Goal: Task Accomplishment & Management: Use online tool/utility

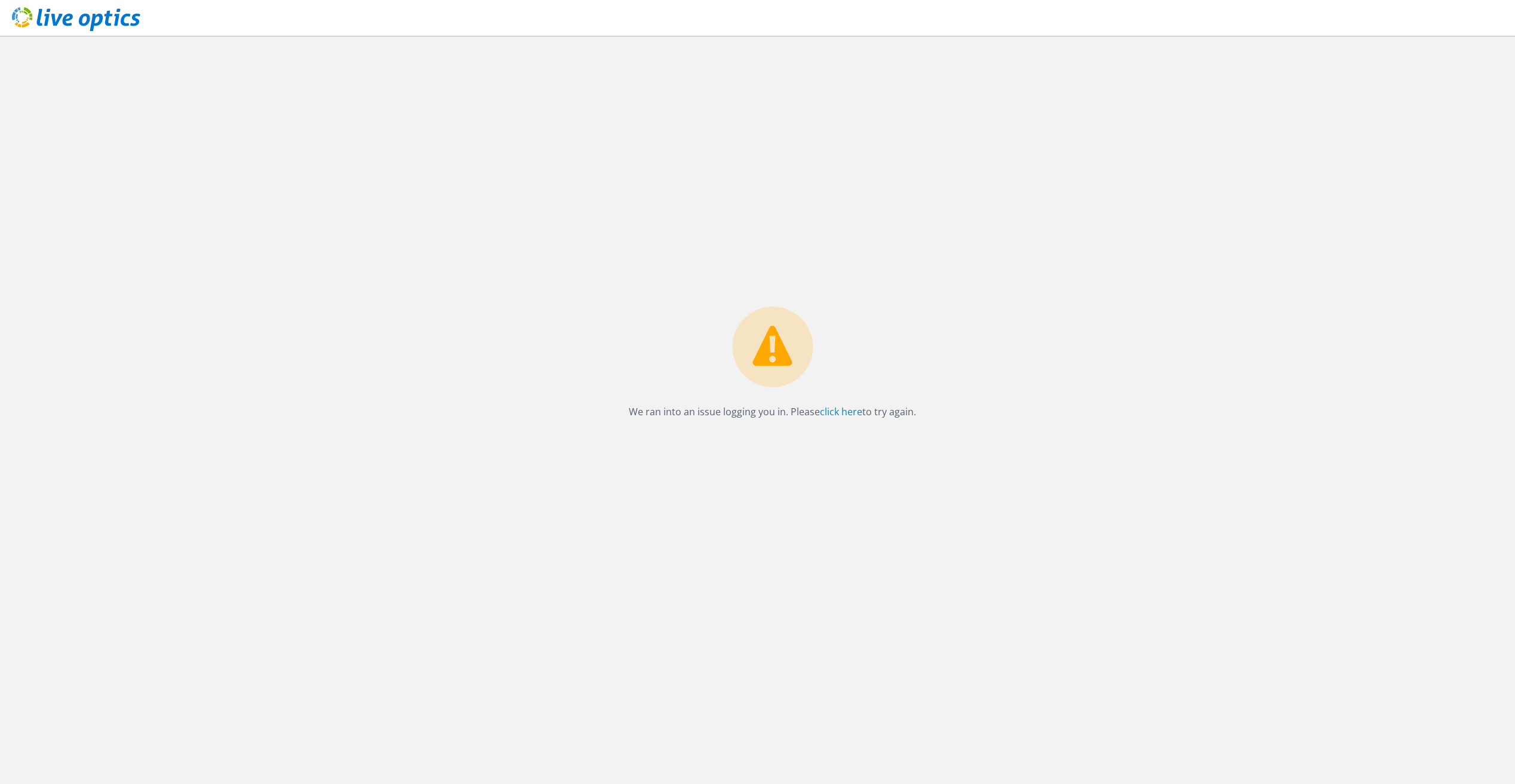
click at [108, 9] on icon at bounding box center [76, 19] width 128 height 25
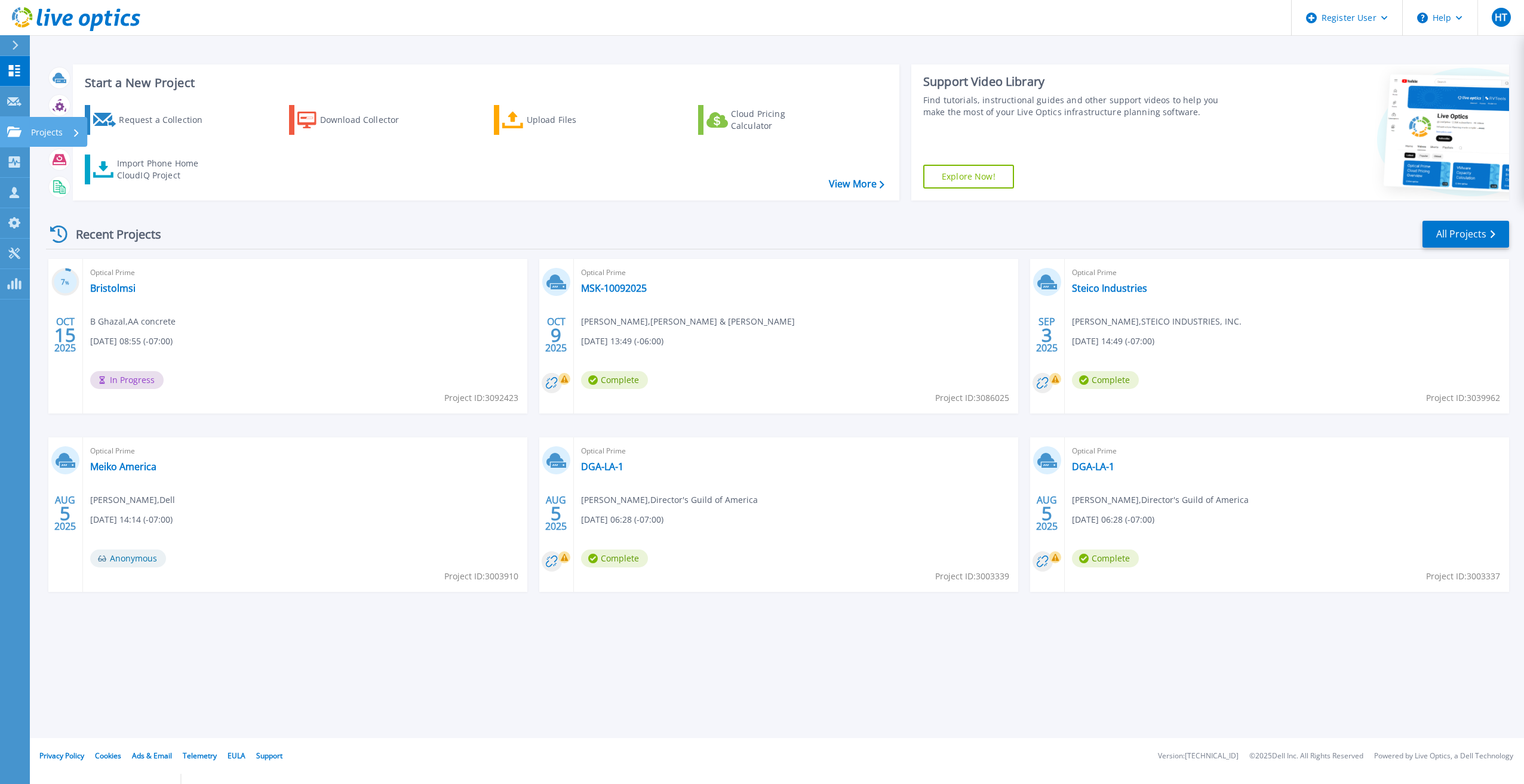
click at [15, 131] on icon at bounding box center [15, 131] width 15 height 10
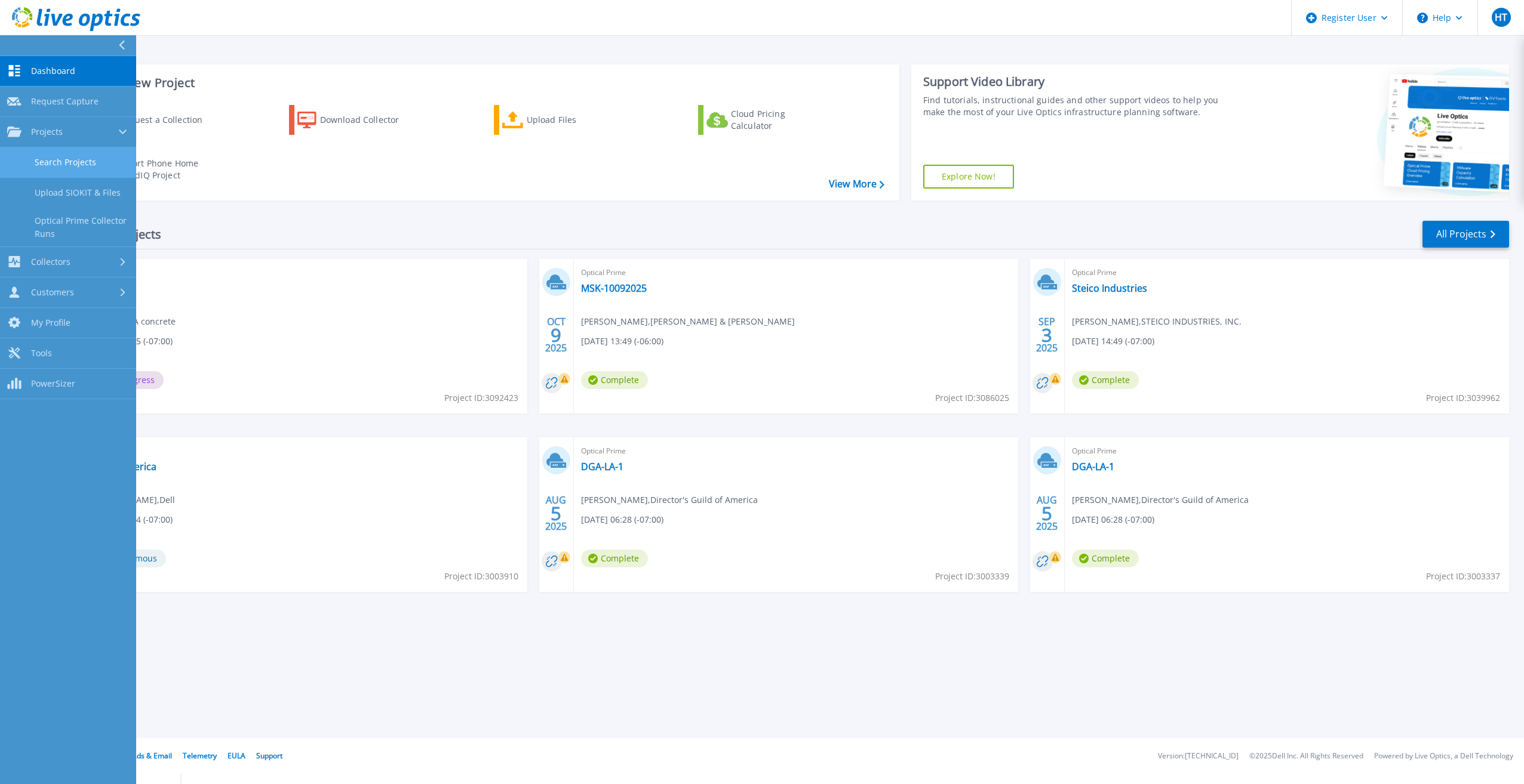
click at [69, 163] on link "Search Projects" at bounding box center [68, 163] width 136 height 31
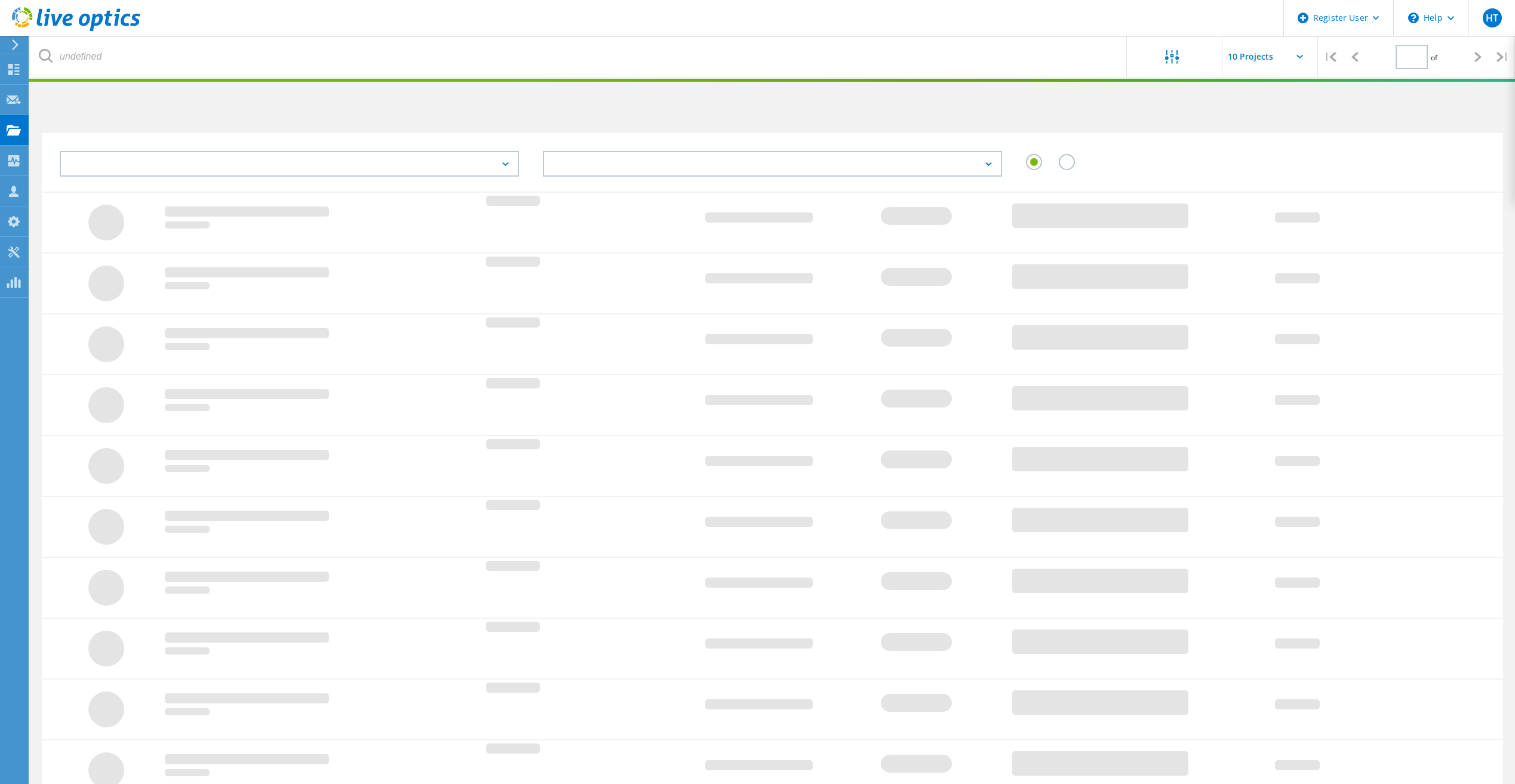
type input "1"
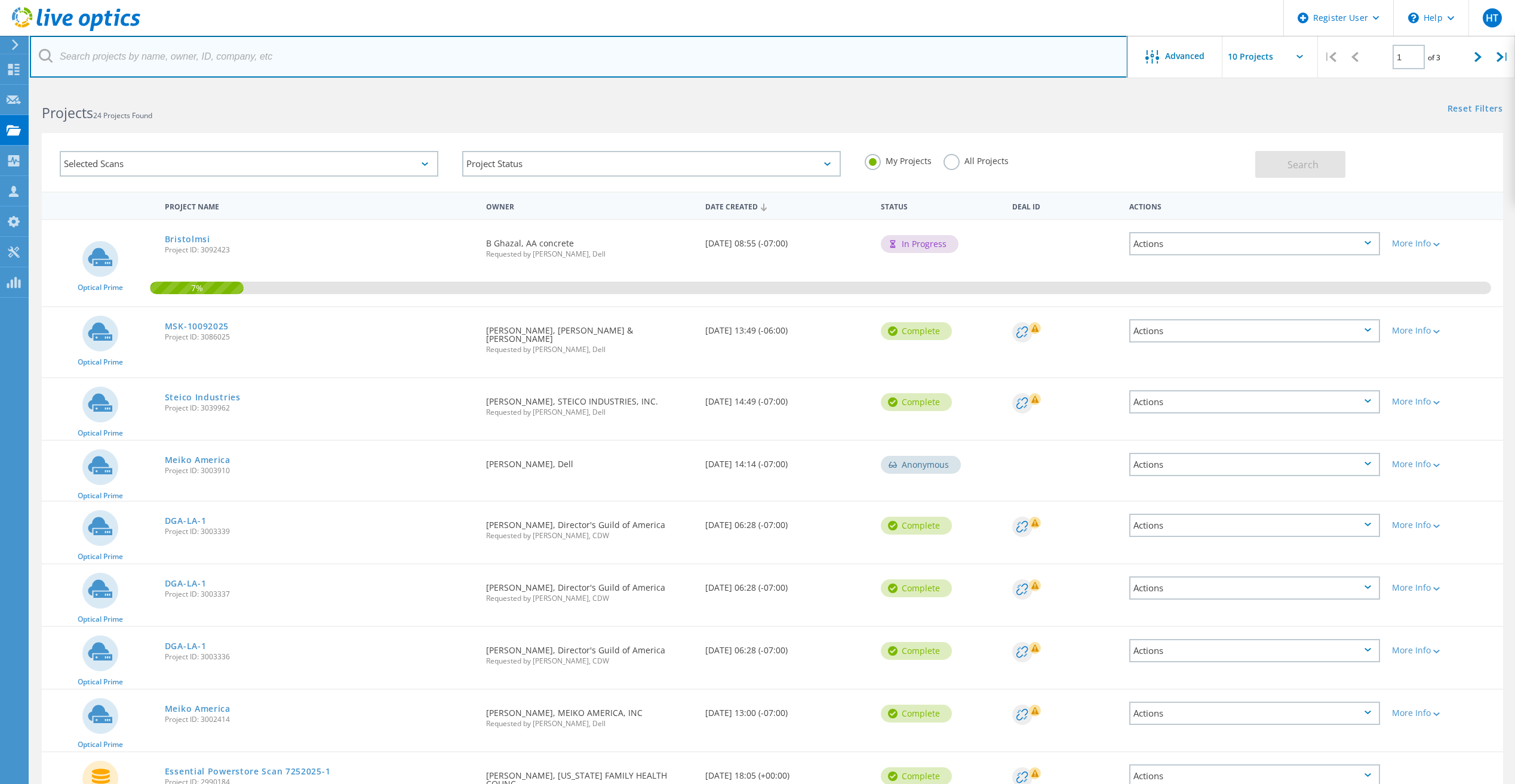
click at [262, 54] on input "text" at bounding box center [578, 56] width 1098 height 42
paste input "DRadomski@placentia.org"
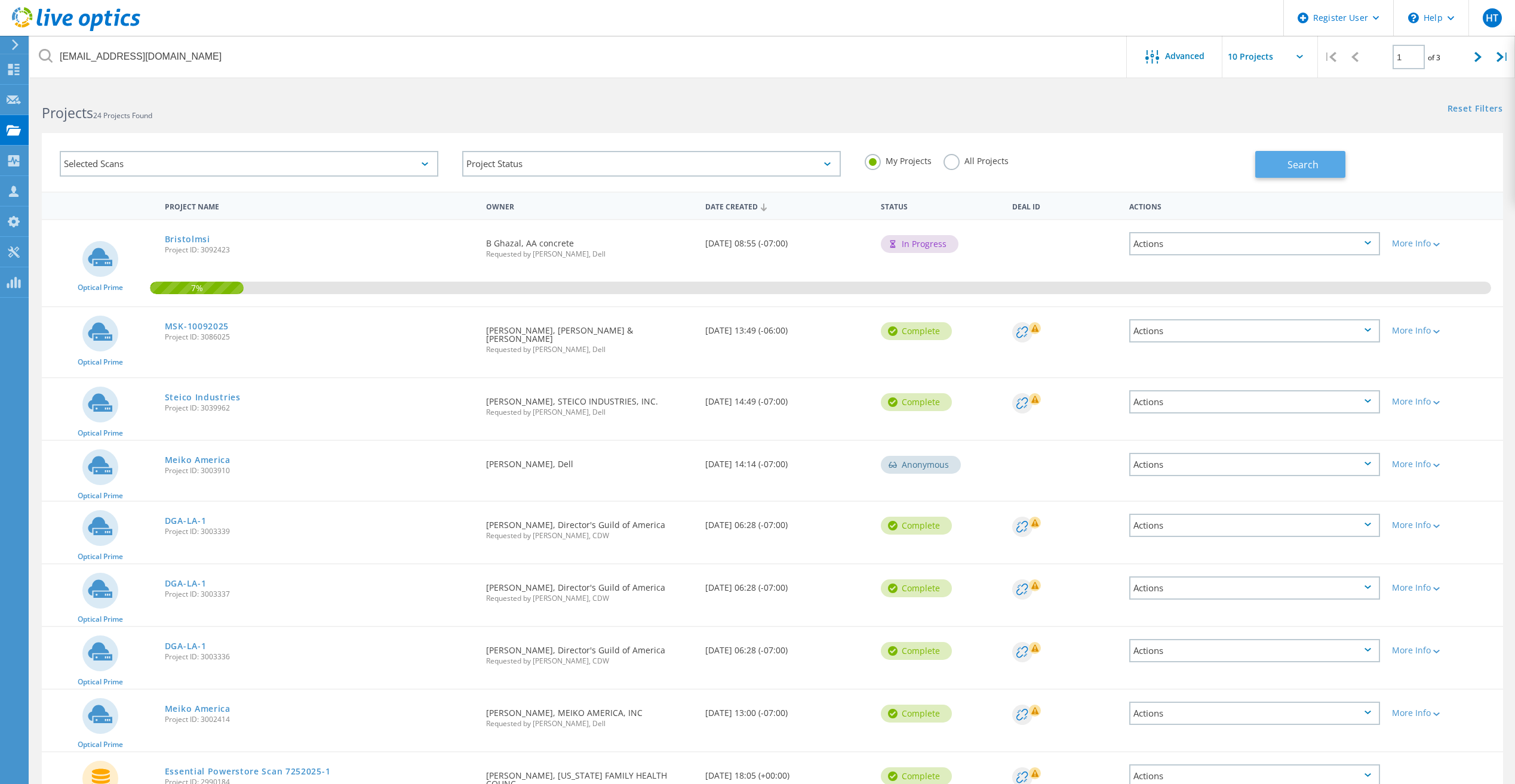
click at [1298, 167] on span "Search" at bounding box center [1303, 165] width 31 height 13
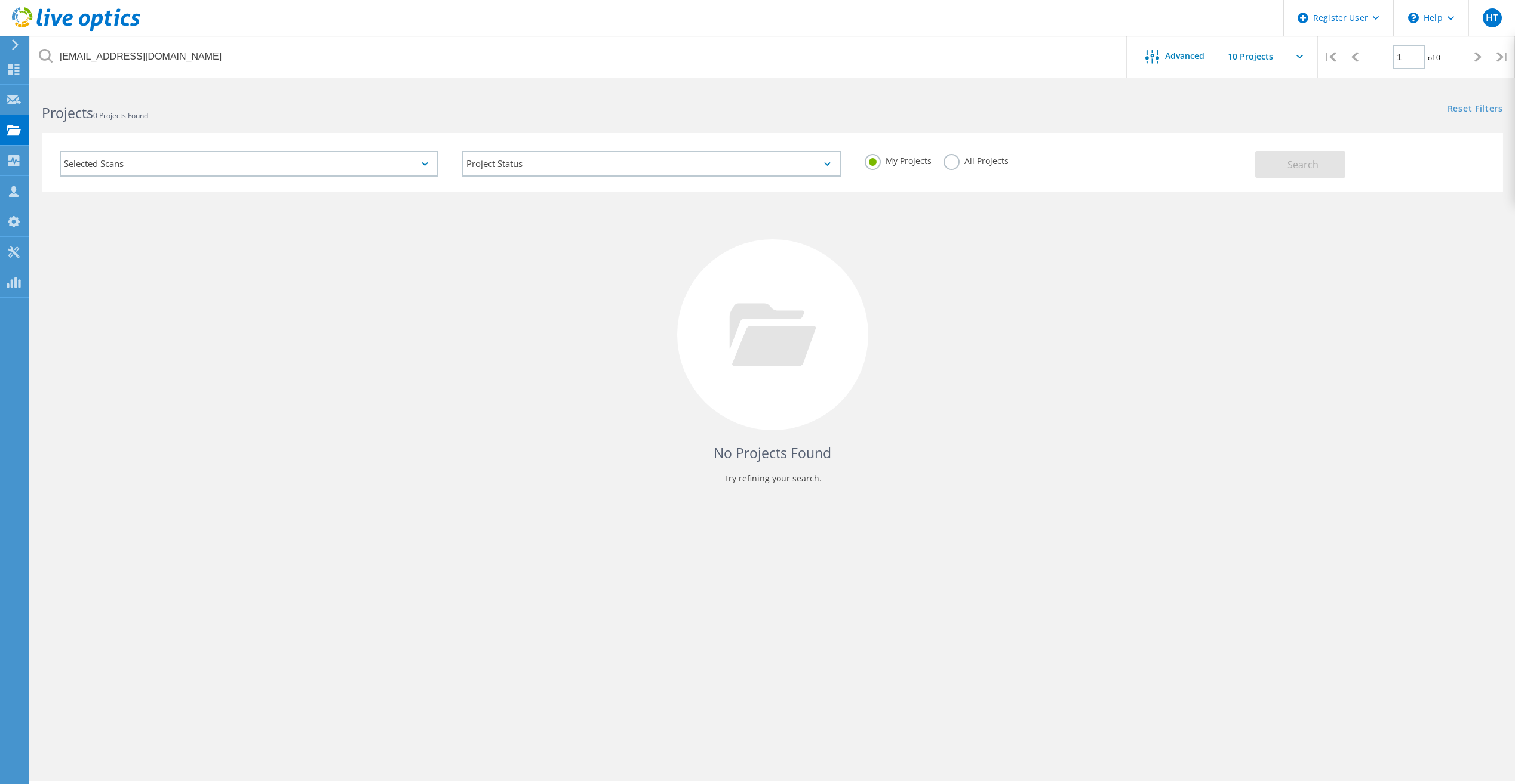
click at [943, 161] on label "All Projects" at bounding box center [976, 159] width 65 height 11
click at [0, 0] on input "All Projects" at bounding box center [0, 0] width 0 height 0
click at [1278, 163] on button "Search" at bounding box center [1300, 164] width 90 height 27
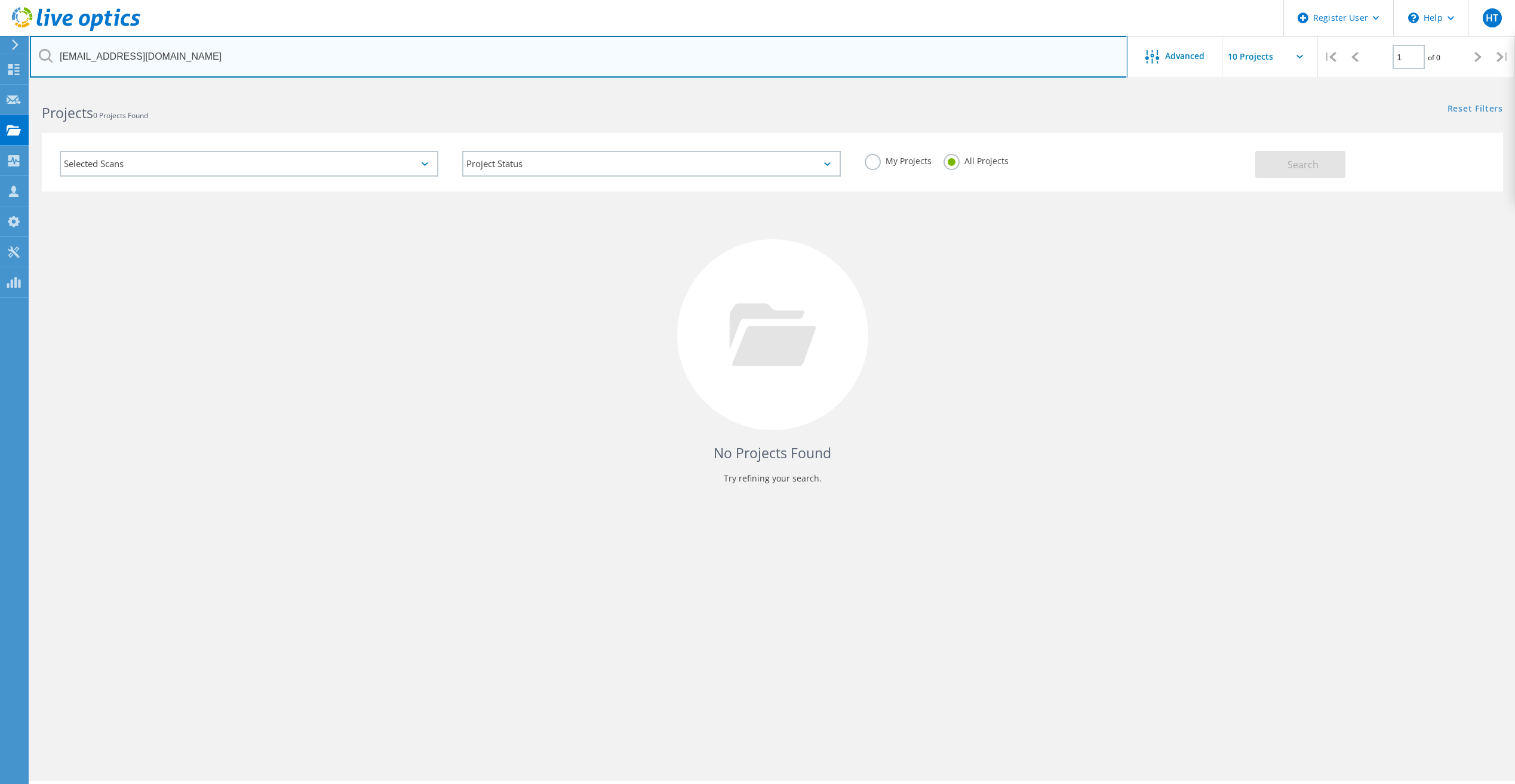
click at [109, 55] on input "DRadomski@placentia.org" at bounding box center [578, 56] width 1098 height 42
type input "@placentia.org"
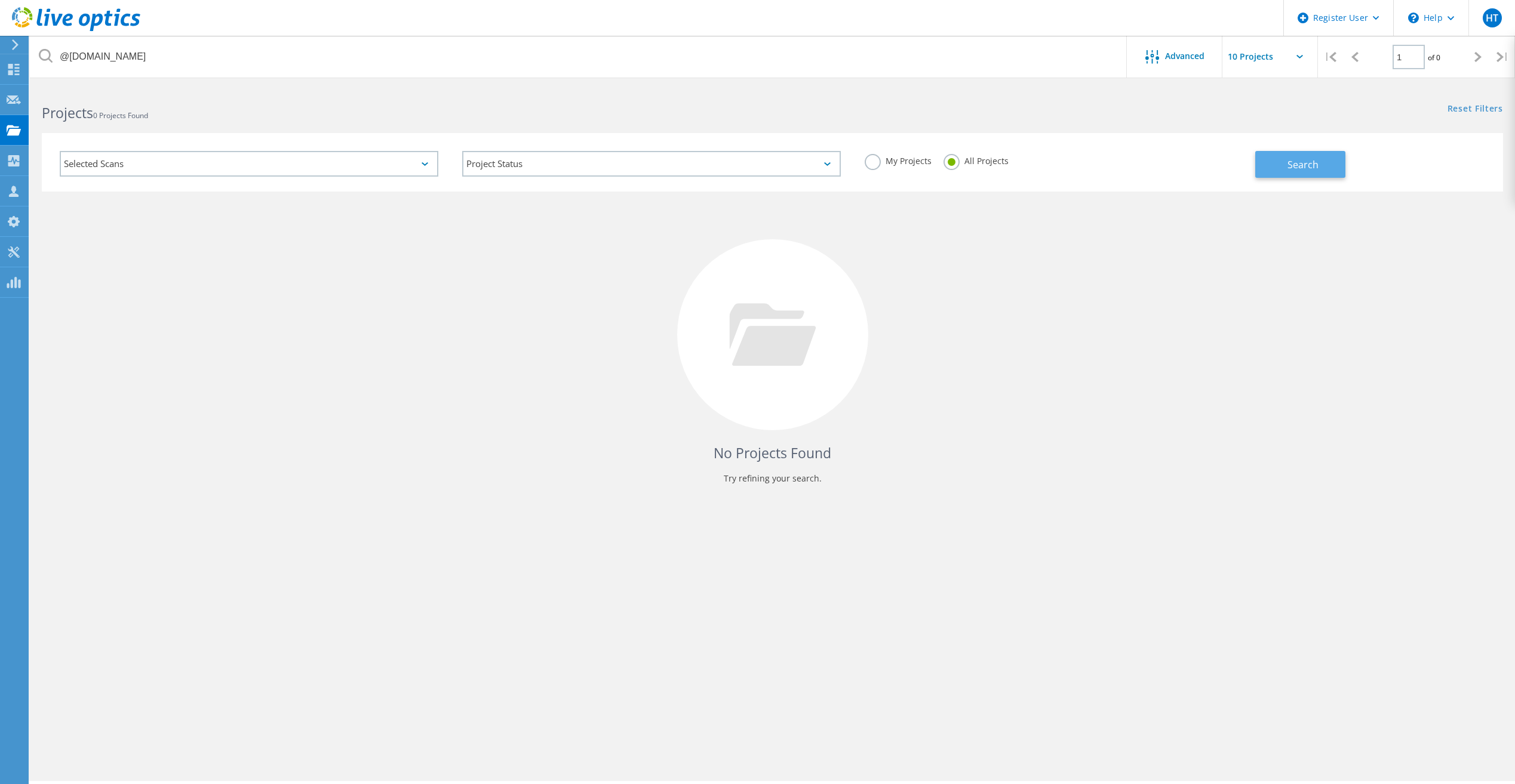
click at [1318, 161] on span "Search" at bounding box center [1303, 165] width 31 height 13
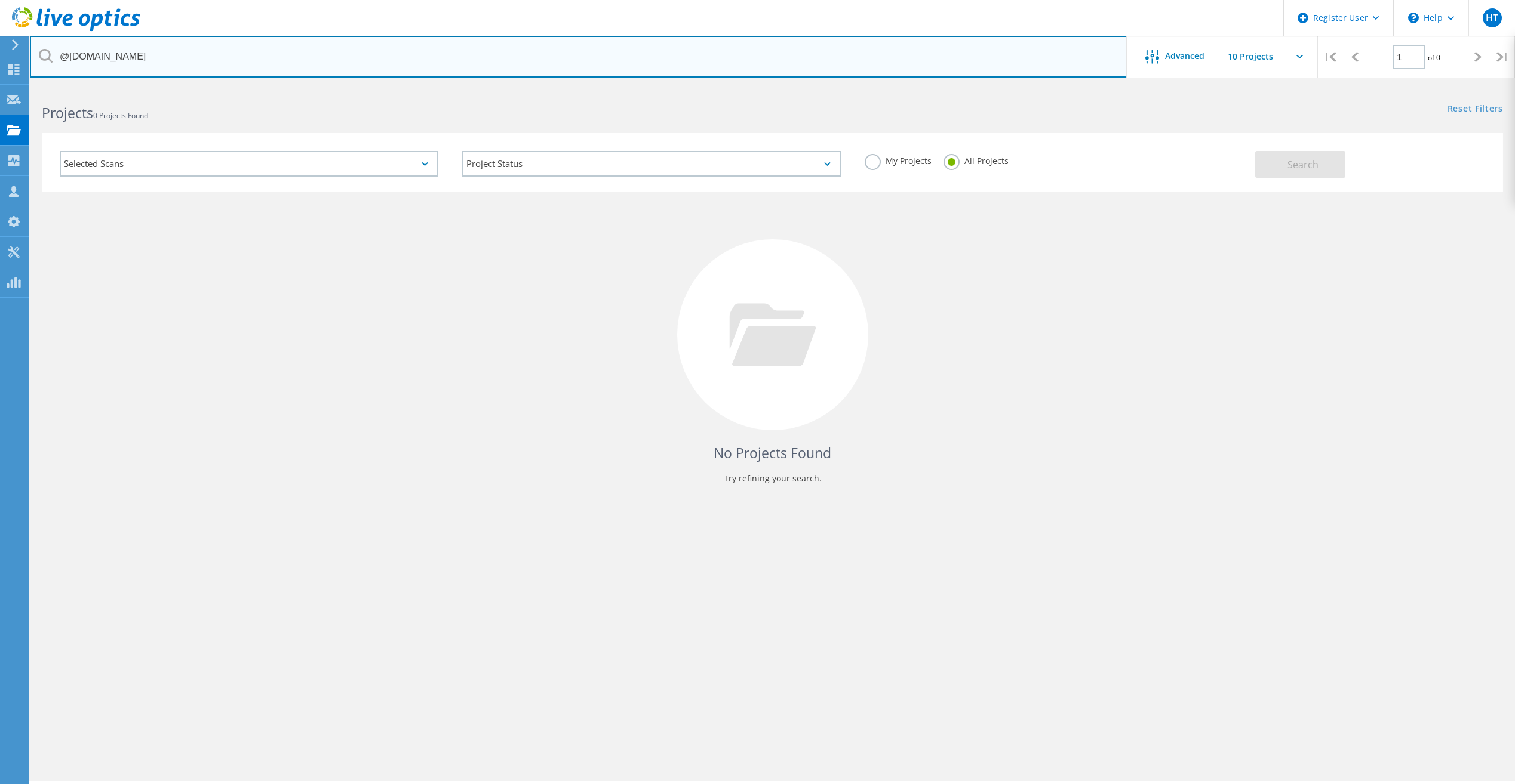
drag, startPoint x: 146, startPoint y: 61, endPoint x: 55, endPoint y: 59, distance: 91.0
click at [55, 59] on input "@placentia.org" at bounding box center [578, 56] width 1098 height 42
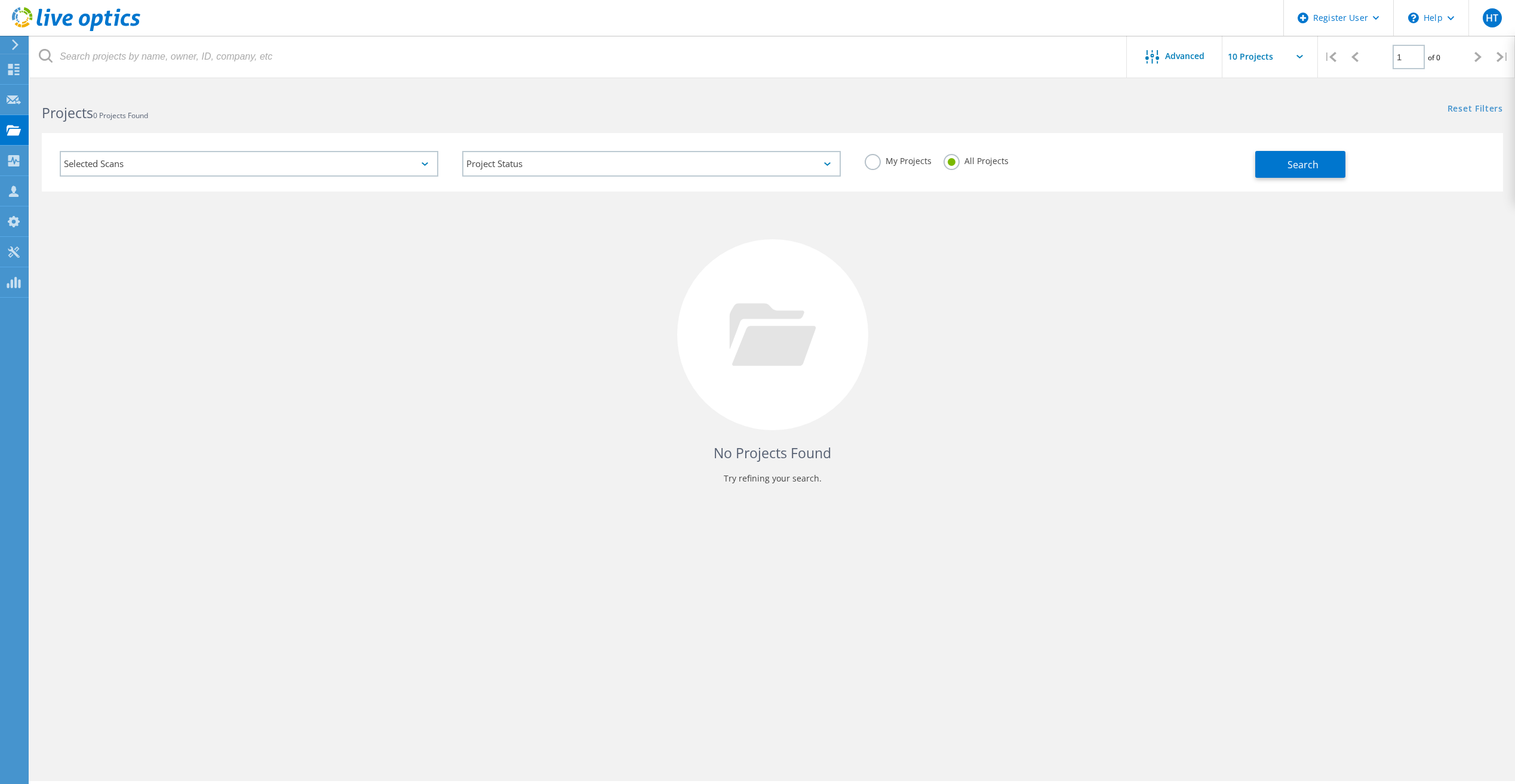
click at [757, 571] on div "Advanced | 1 of 0 | Email Address Project Name Company Date Created Project Id …" at bounding box center [772, 434] width 1485 height 695
